Goal: Task Accomplishment & Management: Use online tool/utility

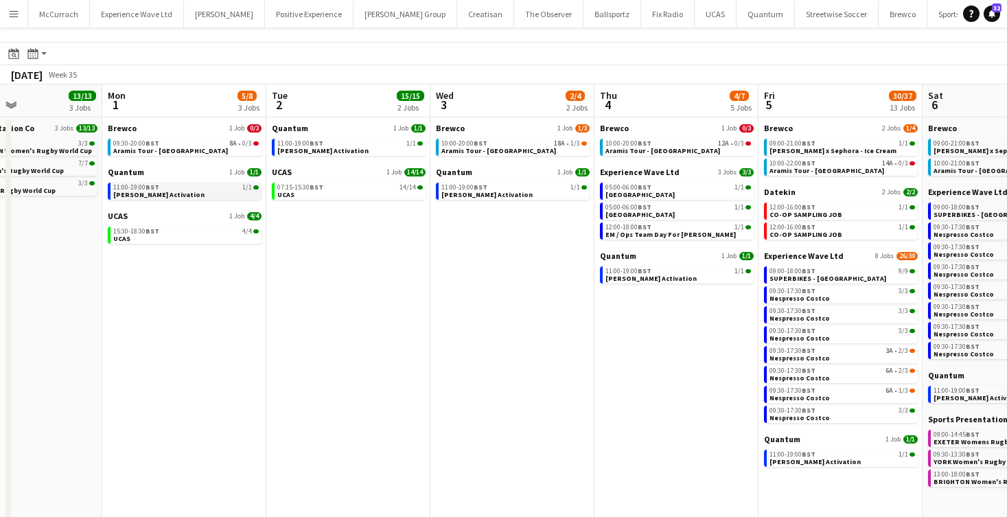
scroll to position [0, 389]
click at [152, 198] on span "Cirio Waitrose Activation" at bounding box center [159, 194] width 91 height 9
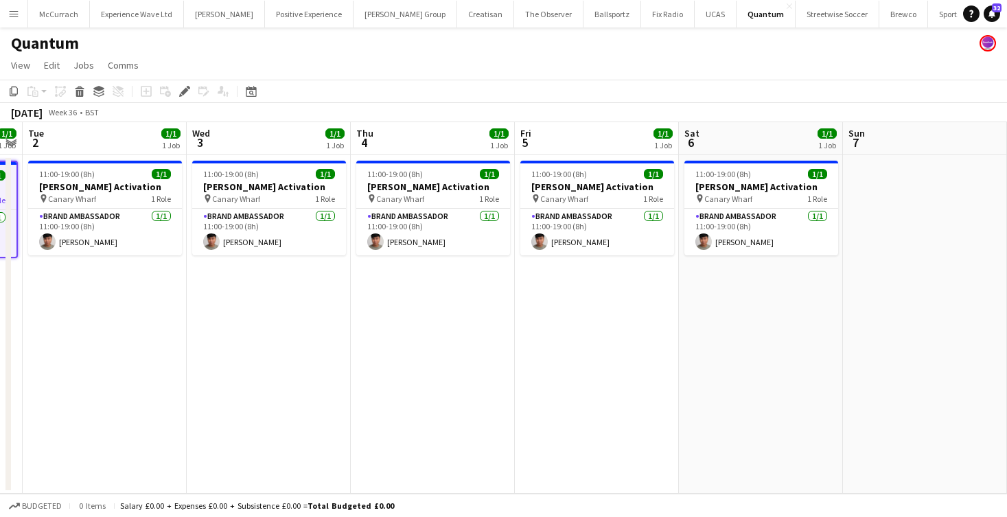
scroll to position [0, 376]
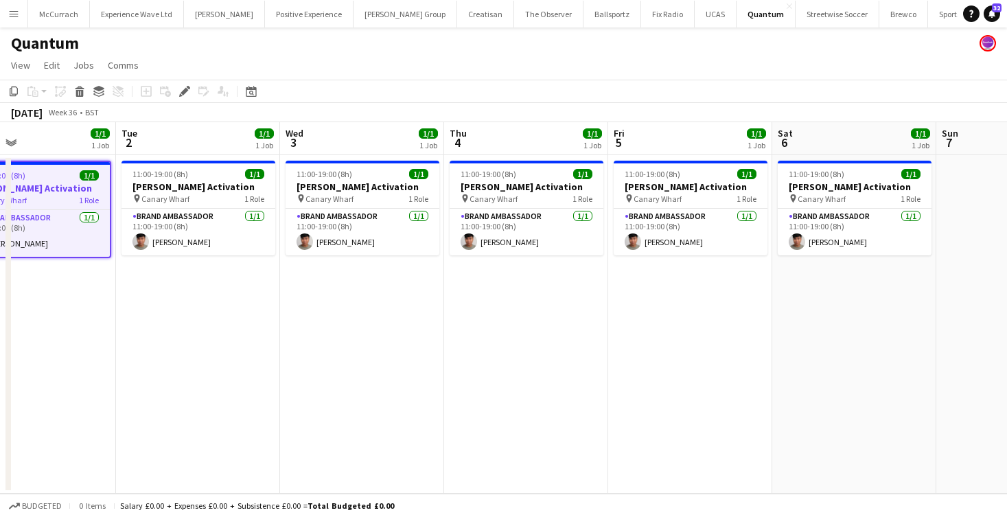
click at [10, 8] on app-icon "Menu" at bounding box center [13, 13] width 11 height 11
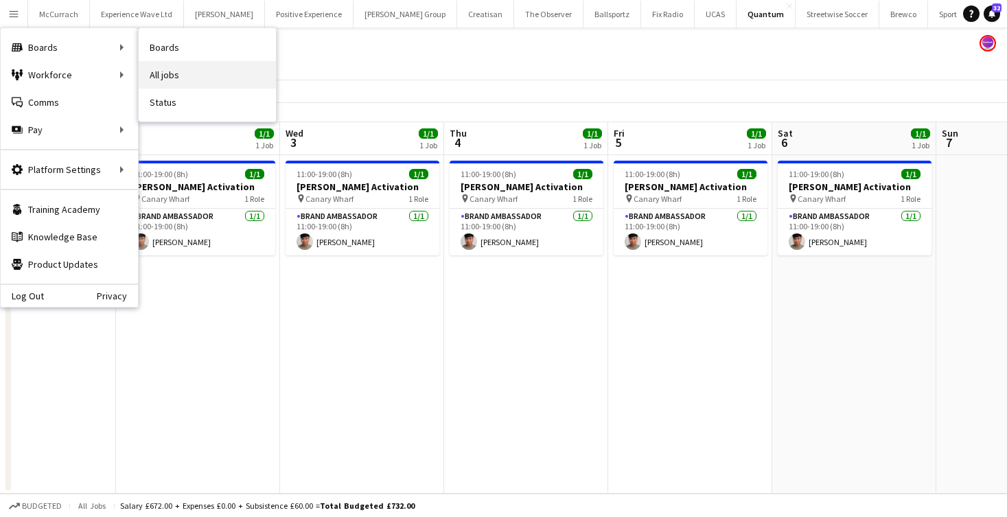
click at [185, 73] on link "All jobs" at bounding box center [207, 74] width 137 height 27
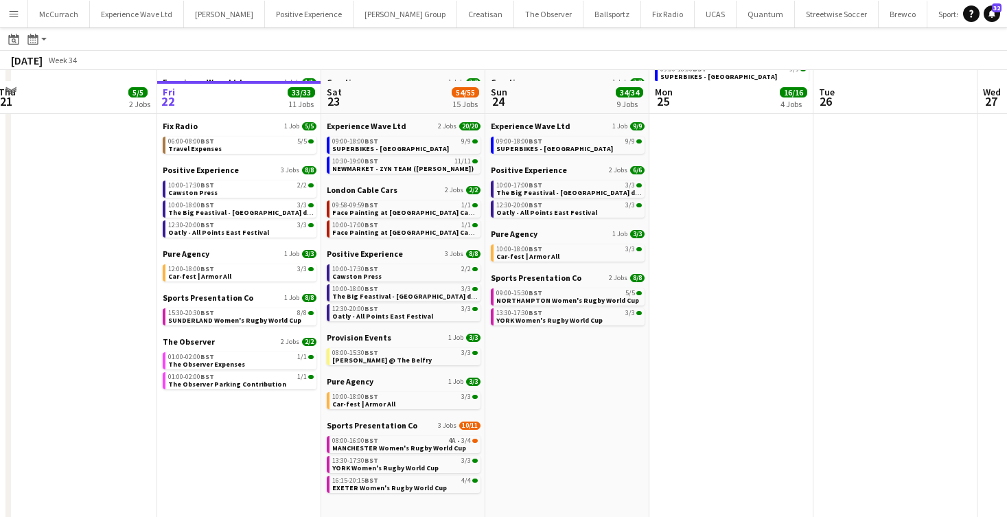
scroll to position [170, 0]
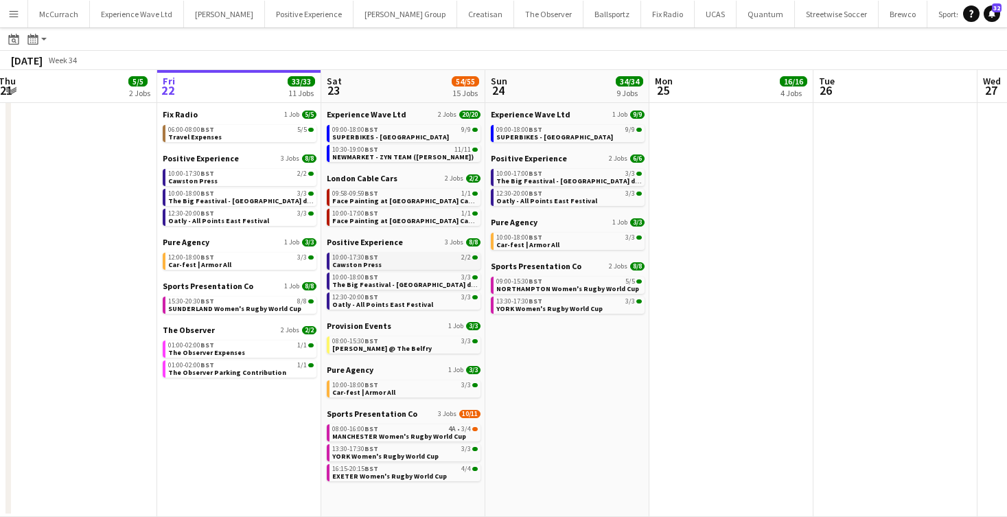
click at [360, 268] on span "Cawston Press" at bounding box center [356, 264] width 49 height 9
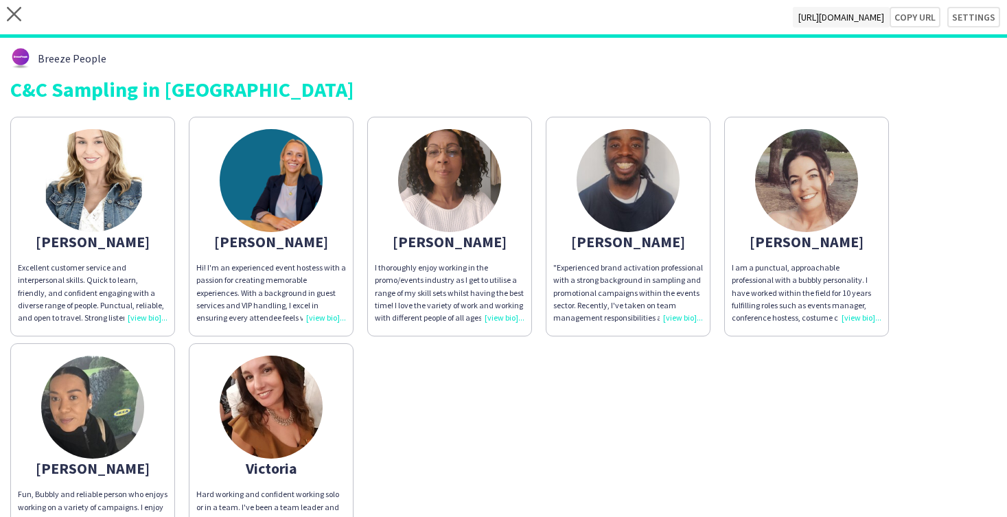
scroll to position [107, 0]
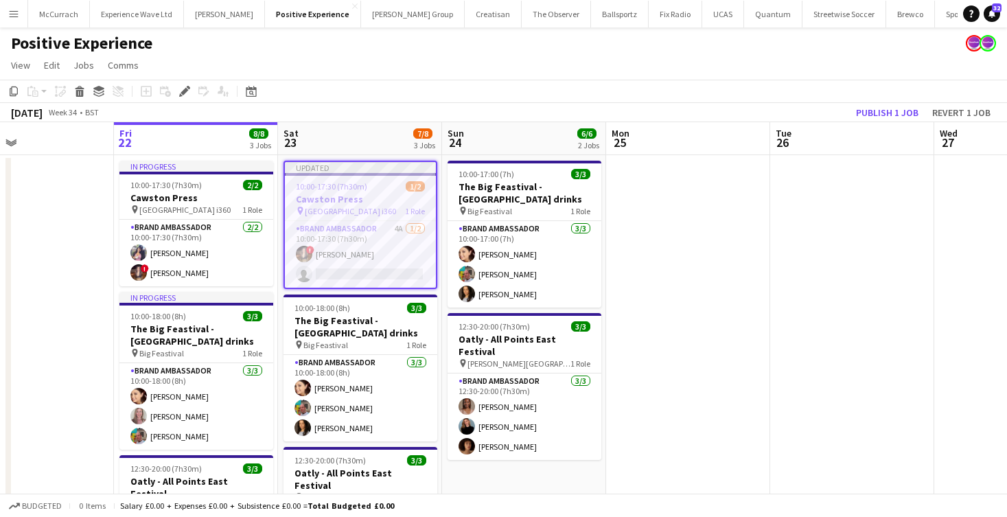
scroll to position [0, 545]
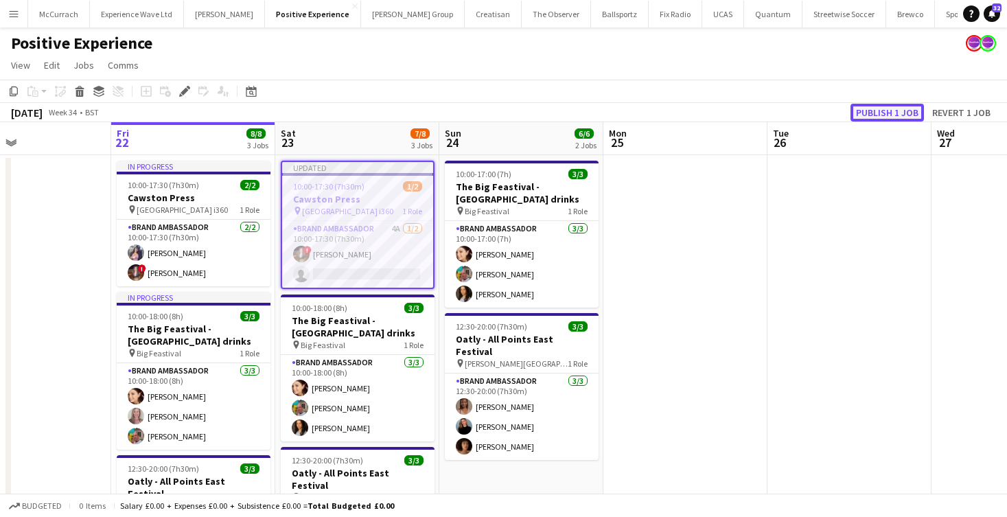
click at [886, 111] on button "Publish 1 job" at bounding box center [887, 113] width 73 height 18
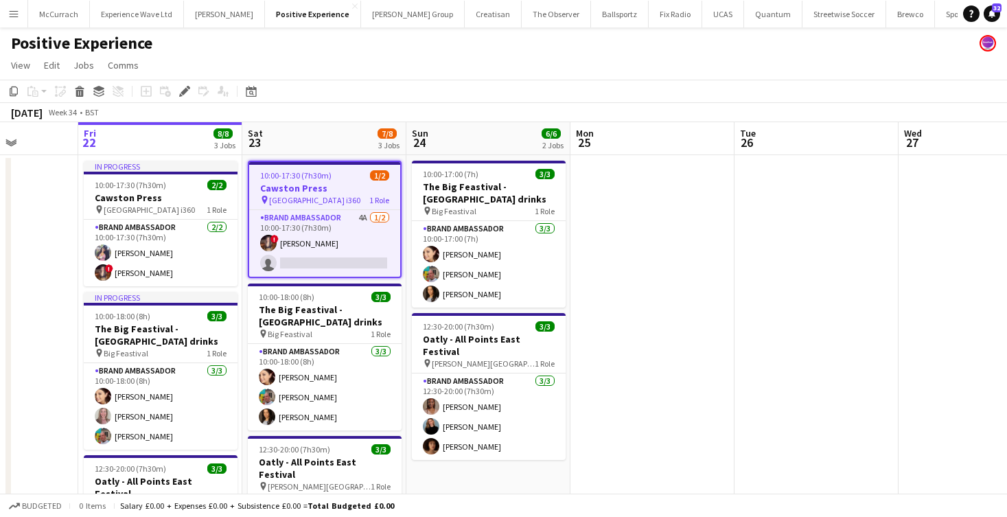
scroll to position [0, 588]
